Goal: Task Accomplishment & Management: Manage account settings

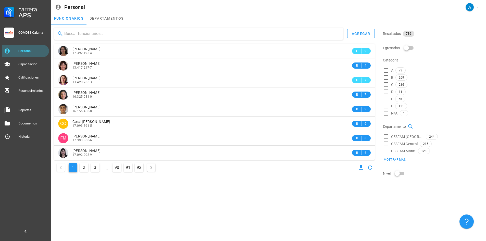
click at [116, 38] on div at bounding box center [198, 34] width 289 height 12
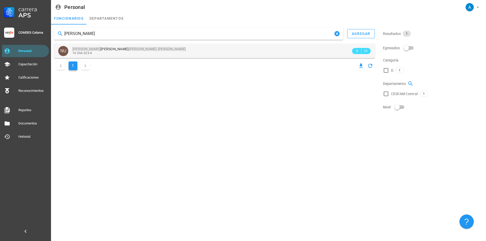
type input "[PERSON_NAME]"
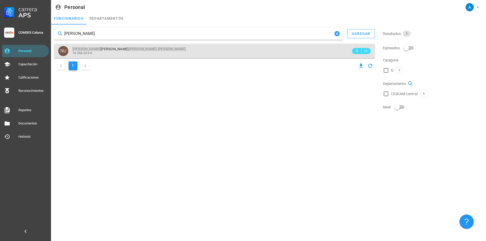
click at [158, 49] on mark "[PERSON_NAME]" at bounding box center [172, 49] width 28 height 4
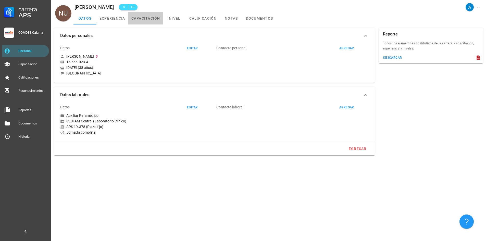
click at [151, 18] on link "capacitación" at bounding box center [145, 18] width 35 height 12
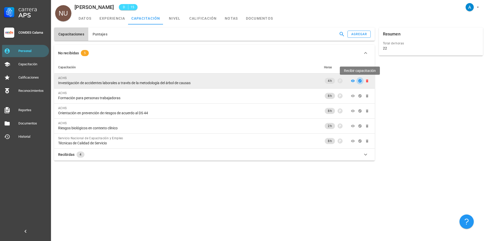
click at [359, 80] on icon "button" at bounding box center [359, 80] width 3 height 3
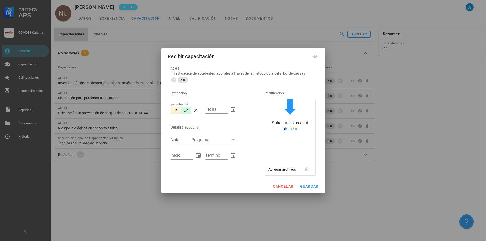
click at [187, 109] on icon "button" at bounding box center [186, 110] width 6 height 6
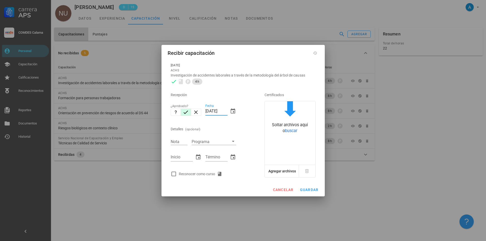
drag, startPoint x: 211, startPoint y: 110, endPoint x: 208, endPoint y: 109, distance: 3.2
click at [208, 109] on input "[DATE]" at bounding box center [216, 111] width 22 height 8
type input "[DATE]"
click at [182, 141] on input "Nota" at bounding box center [179, 141] width 17 height 7
type input "5,60"
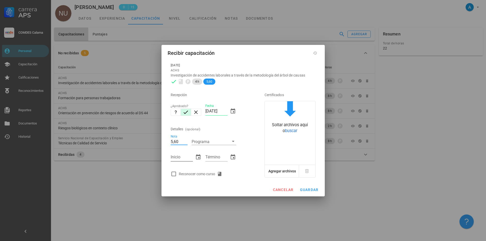
click at [185, 157] on input "Inicio" at bounding box center [182, 157] width 22 height 8
type input "[DATE]"
click at [210, 157] on input "Término" at bounding box center [216, 157] width 22 height 8
type input "[DATE]"
click at [172, 176] on div at bounding box center [173, 174] width 9 height 9
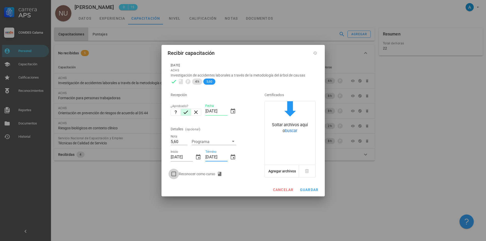
checkbox input "true"
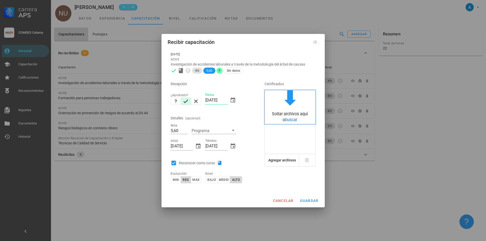
click at [285, 120] on span "buscar" at bounding box center [291, 119] width 12 height 5
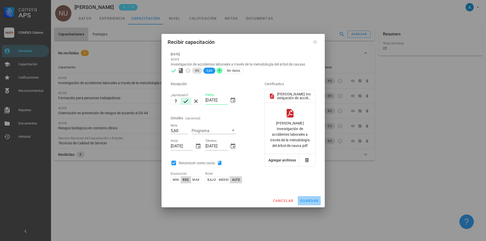
click at [310, 199] on span "guardar" at bounding box center [309, 201] width 19 height 4
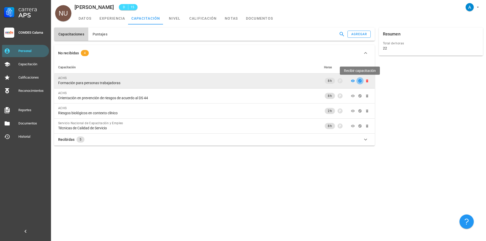
click at [361, 80] on icon "button" at bounding box center [359, 80] width 3 height 3
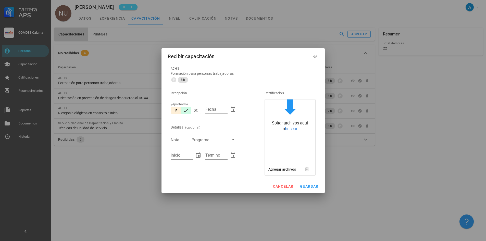
click at [186, 112] on icon "button" at bounding box center [186, 110] width 6 height 6
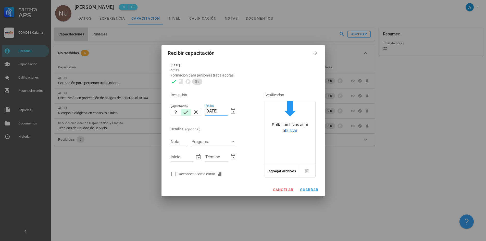
click at [208, 111] on input "[DATE]" at bounding box center [216, 111] width 22 height 8
type input "[DATE]"
click at [180, 143] on input "Nota" at bounding box center [179, 141] width 17 height 7
type input "7,0"
click at [183, 157] on input "Inicio" at bounding box center [182, 157] width 22 height 8
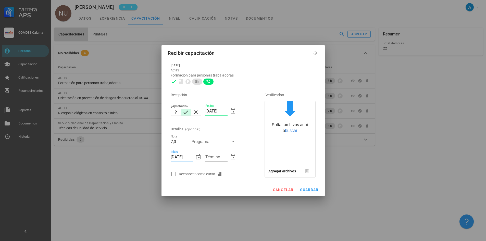
type input "[DATE]"
click at [217, 156] on input "Término" at bounding box center [216, 157] width 22 height 8
type input "[DATE]"
click at [175, 173] on div at bounding box center [173, 174] width 9 height 9
checkbox input "true"
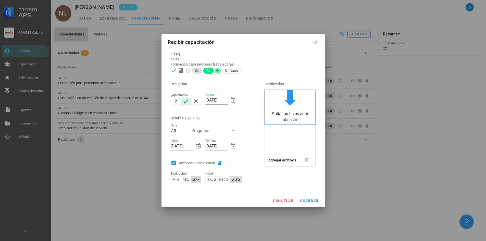
click at [286, 118] on span "buscar" at bounding box center [291, 119] width 12 height 5
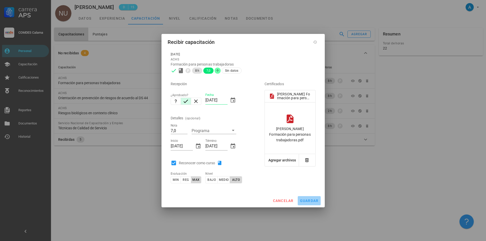
click at [316, 197] on button "guardar" at bounding box center [309, 200] width 23 height 9
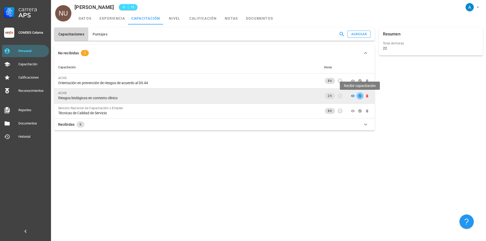
click at [359, 96] on icon "button" at bounding box center [359, 95] width 3 height 3
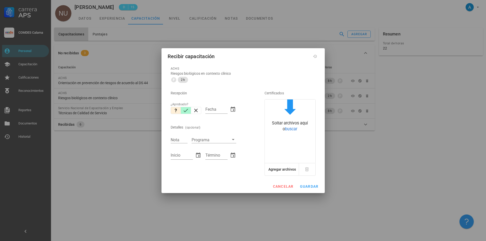
click at [186, 110] on icon "button" at bounding box center [186, 110] width 6 height 6
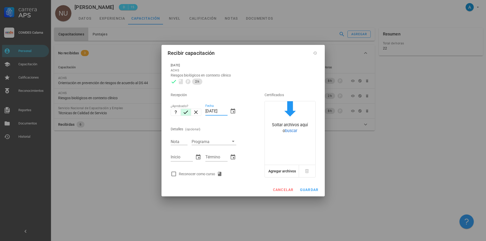
drag, startPoint x: 209, startPoint y: 111, endPoint x: 206, endPoint y: 110, distance: 2.7
click at [206, 110] on input "[DATE]" at bounding box center [216, 111] width 22 height 8
type input "[DATE]"
click at [180, 140] on input "Nota" at bounding box center [179, 141] width 17 height 7
type input "5,60"
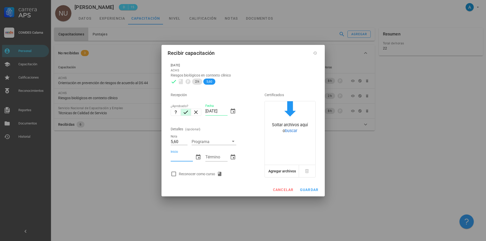
click at [178, 159] on input "Inicio" at bounding box center [182, 157] width 22 height 8
type input "[DATE]"
click at [209, 157] on input "Término" at bounding box center [216, 157] width 22 height 8
type input "[DATE]"
click at [174, 174] on div at bounding box center [173, 174] width 9 height 9
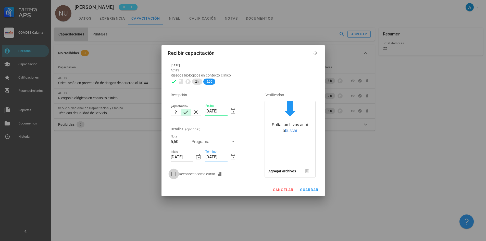
checkbox input "true"
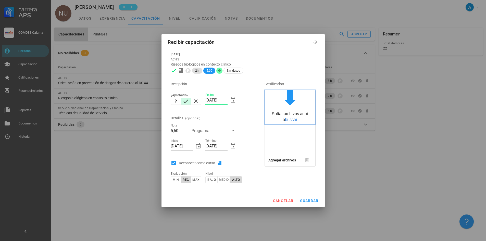
click at [292, 122] on span "buscar" at bounding box center [291, 119] width 12 height 5
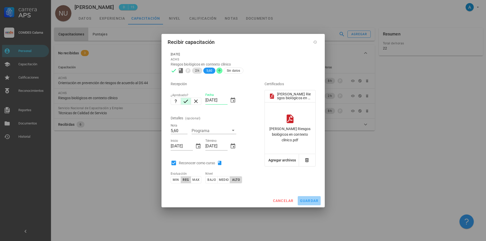
click at [311, 202] on span "guardar" at bounding box center [309, 201] width 19 height 4
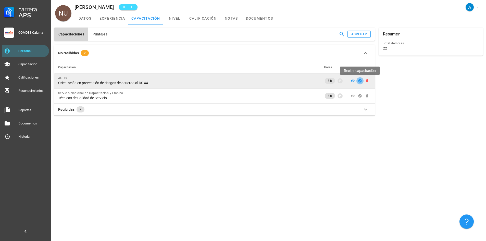
click at [360, 81] on icon "button" at bounding box center [359, 80] width 3 height 3
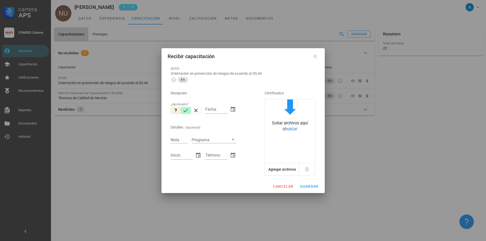
click at [186, 109] on icon "button" at bounding box center [186, 110] width 6 height 6
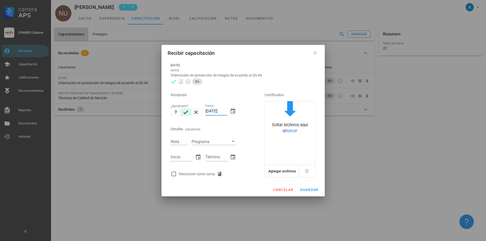
click at [208, 110] on input "[DATE]" at bounding box center [216, 111] width 22 height 8
type input "[DATE]"
click at [180, 143] on input "Nota" at bounding box center [179, 141] width 17 height 7
type input "7,0"
click at [183, 160] on input "Inicio" at bounding box center [182, 157] width 22 height 8
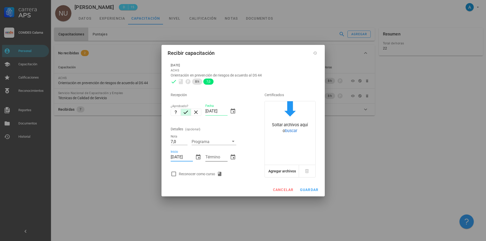
type input "[DATE]"
click at [209, 157] on input "Término" at bounding box center [216, 157] width 22 height 8
type input "[DATE]"
click at [175, 173] on div at bounding box center [173, 174] width 9 height 9
checkbox input "true"
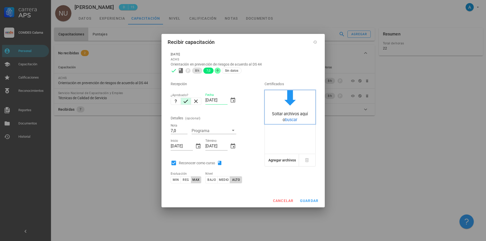
click at [290, 117] on span "buscar" at bounding box center [291, 119] width 12 height 5
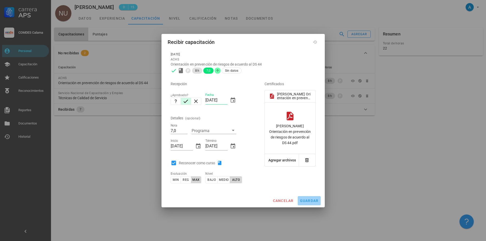
click at [309, 202] on span "guardar" at bounding box center [309, 201] width 19 height 4
